Goal: Information Seeking & Learning: Learn about a topic

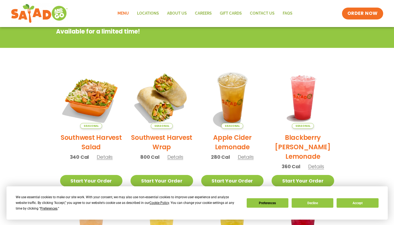
scroll to position [87, 0]
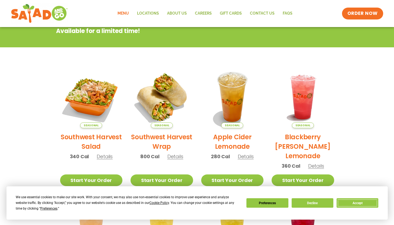
click at [348, 201] on button "Accept" at bounding box center [358, 203] width 42 height 9
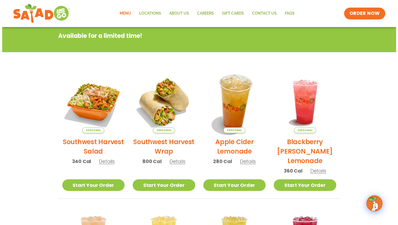
scroll to position [78, 0]
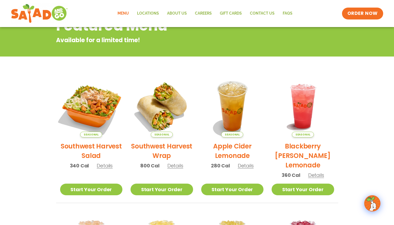
click at [84, 112] on img at bounding box center [90, 106] width 73 height 73
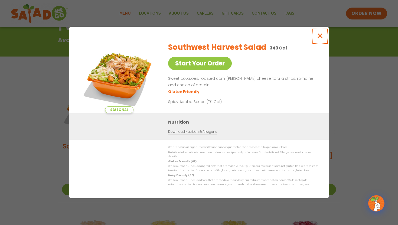
click at [320, 39] on icon "Close modal" at bounding box center [320, 36] width 7 height 6
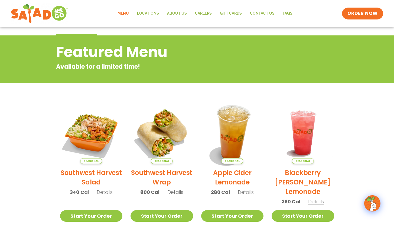
scroll to position [0, 0]
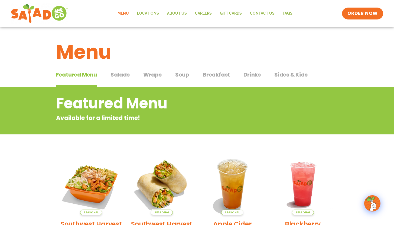
click at [128, 77] on span "Salads" at bounding box center [119, 75] width 19 height 8
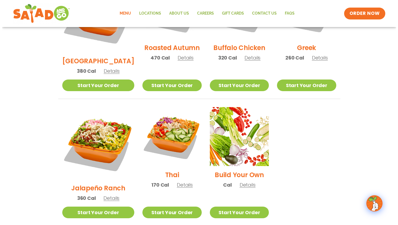
scroll to position [337, 0]
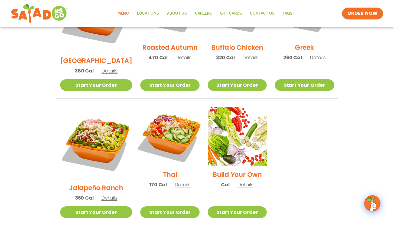
click at [175, 114] on img at bounding box center [169, 136] width 69 height 69
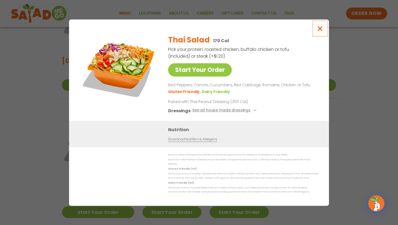
click at [318, 29] on icon "Close modal" at bounding box center [320, 29] width 7 height 6
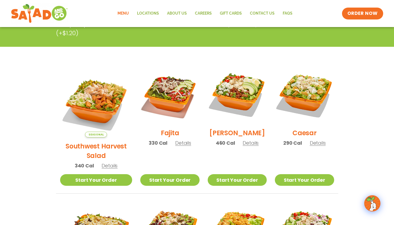
scroll to position [114, 0]
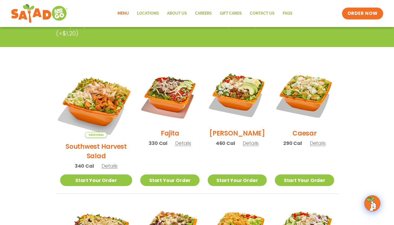
click at [103, 81] on img at bounding box center [96, 101] width 85 height 85
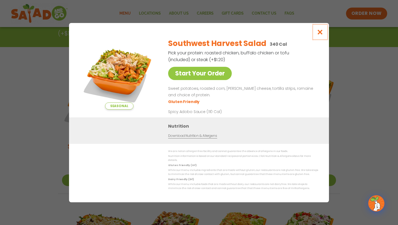
click at [319, 35] on icon "Close modal" at bounding box center [320, 32] width 7 height 6
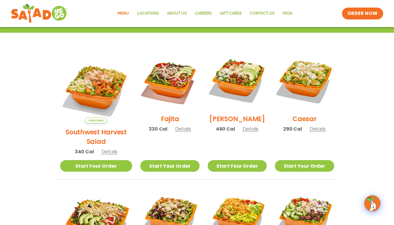
scroll to position [128, 0]
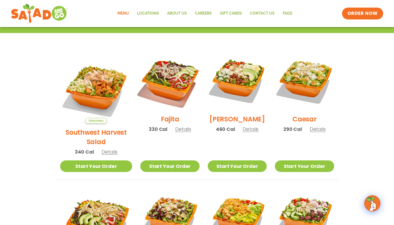
click at [154, 89] on img at bounding box center [169, 80] width 69 height 69
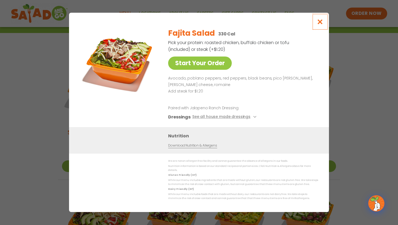
click at [320, 25] on icon "Close modal" at bounding box center [320, 22] width 7 height 6
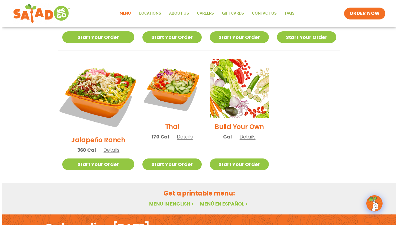
scroll to position [388, 0]
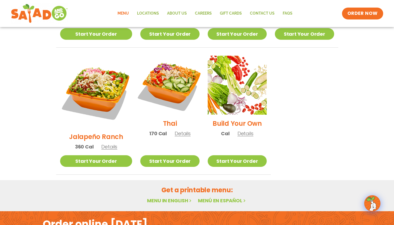
click at [167, 64] on img at bounding box center [169, 85] width 69 height 69
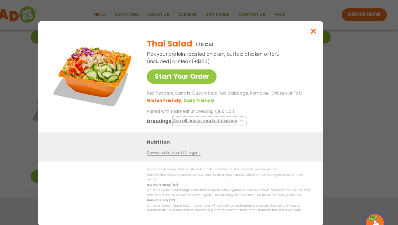
click at [248, 112] on button "See all house made dressings" at bounding box center [225, 110] width 66 height 7
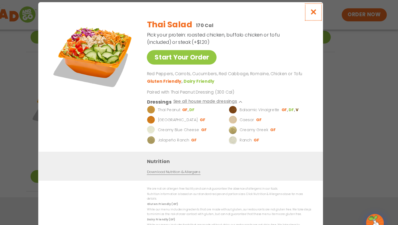
click at [323, 12] on icon "Close modal" at bounding box center [320, 11] width 7 height 6
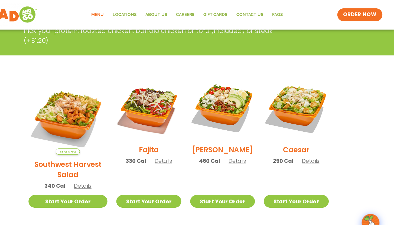
scroll to position [106, 0]
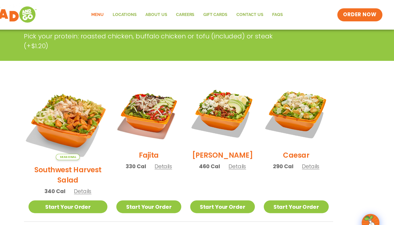
click at [106, 99] on img at bounding box center [96, 110] width 85 height 85
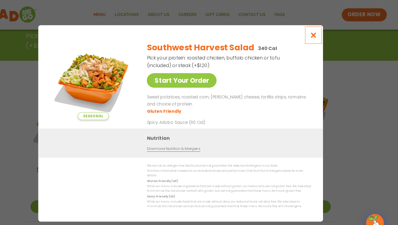
click at [321, 32] on icon "Close modal" at bounding box center [320, 32] width 7 height 6
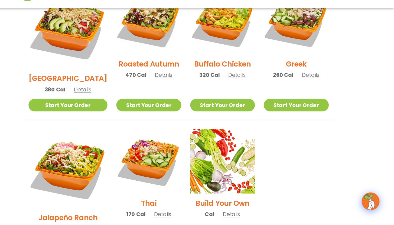
scroll to position [308, 0]
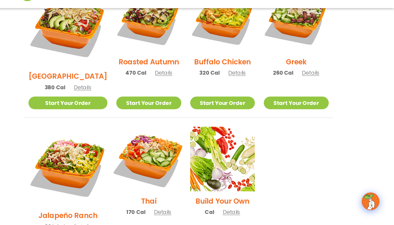
click at [172, 144] on img at bounding box center [169, 164] width 69 height 69
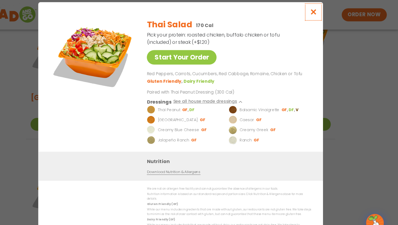
click at [320, 12] on icon "Close modal" at bounding box center [320, 11] width 7 height 6
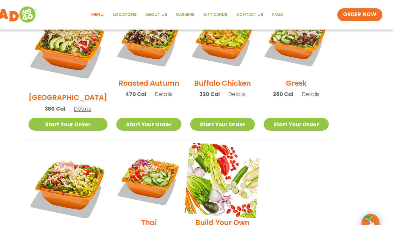
click at [244, 141] on img at bounding box center [237, 164] width 69 height 69
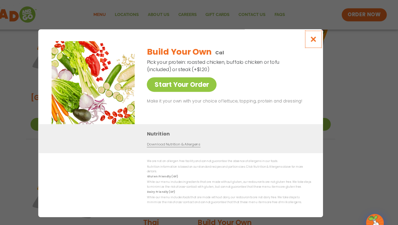
click at [321, 41] on button "Close modal" at bounding box center [320, 36] width 18 height 18
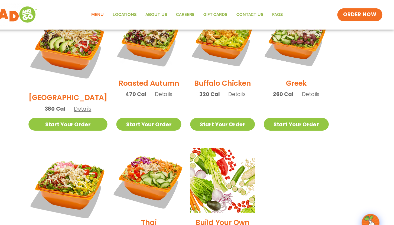
click at [183, 143] on img at bounding box center [169, 164] width 69 height 69
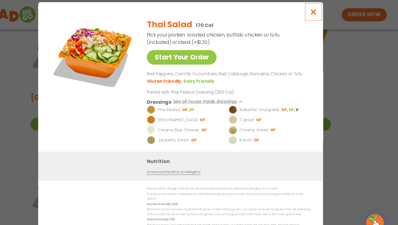
click at [322, 14] on icon "Close modal" at bounding box center [320, 11] width 7 height 6
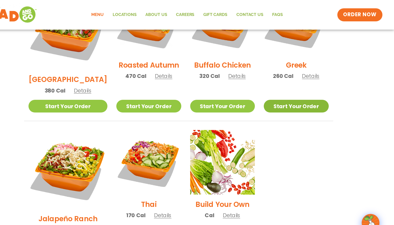
scroll to position [320, 0]
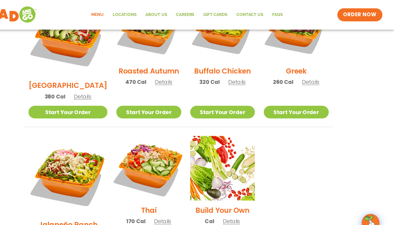
click at [176, 129] on img at bounding box center [169, 153] width 69 height 69
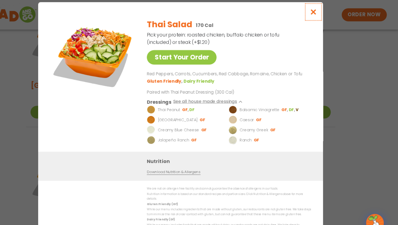
click at [320, 12] on icon "Close modal" at bounding box center [320, 11] width 7 height 6
